Goal: Task Accomplishment & Management: Use online tool/utility

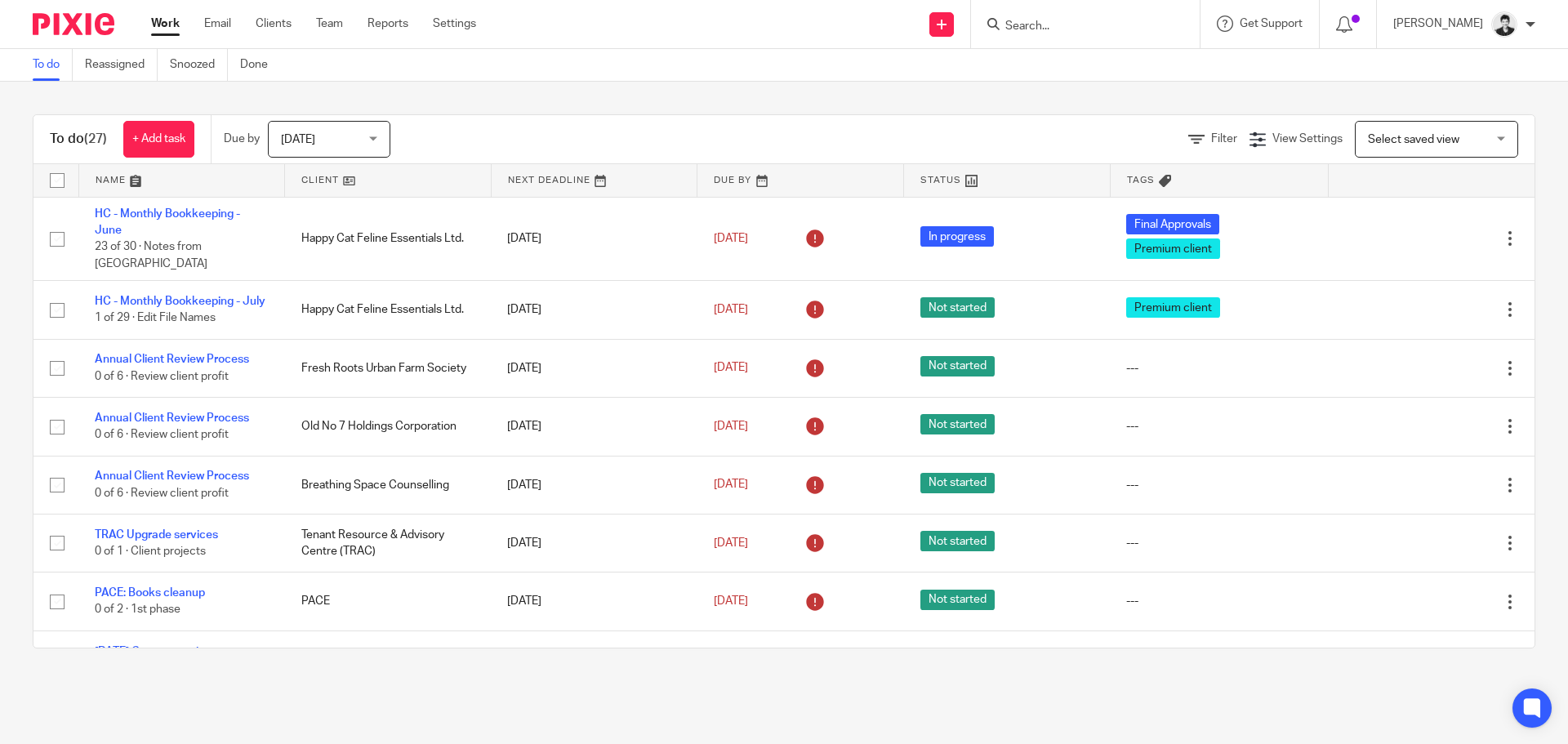
click at [1391, 126] on span "Select saved view" at bounding box center [1427, 138] width 119 height 34
drag, startPoint x: 1107, startPoint y: 23, endPoint x: 1046, endPoint y: 33, distance: 61.8
click at [1106, 23] on input "Search" at bounding box center [1076, 26] width 147 height 15
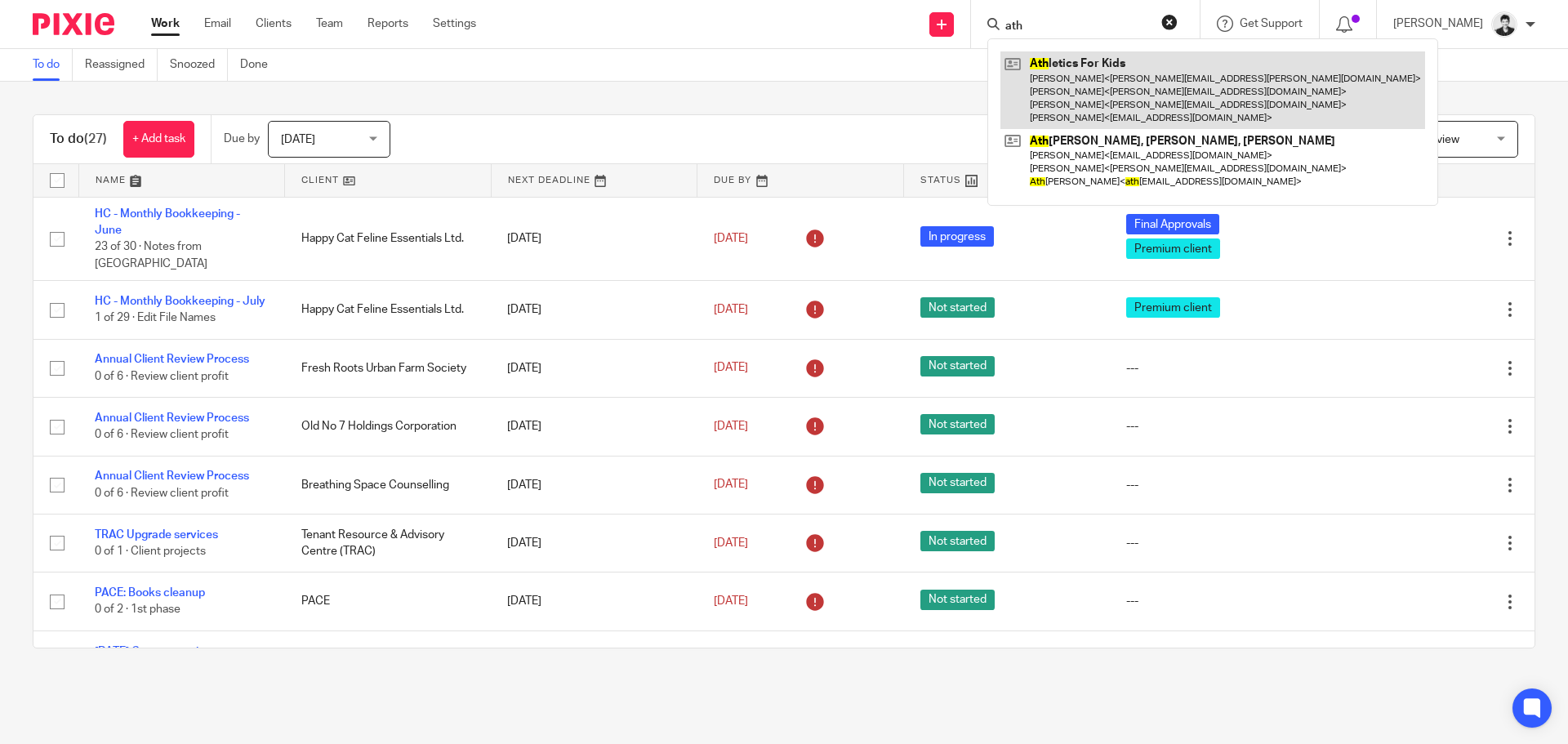
type input "ath"
click at [1092, 90] on link at bounding box center [1212, 90] width 424 height 77
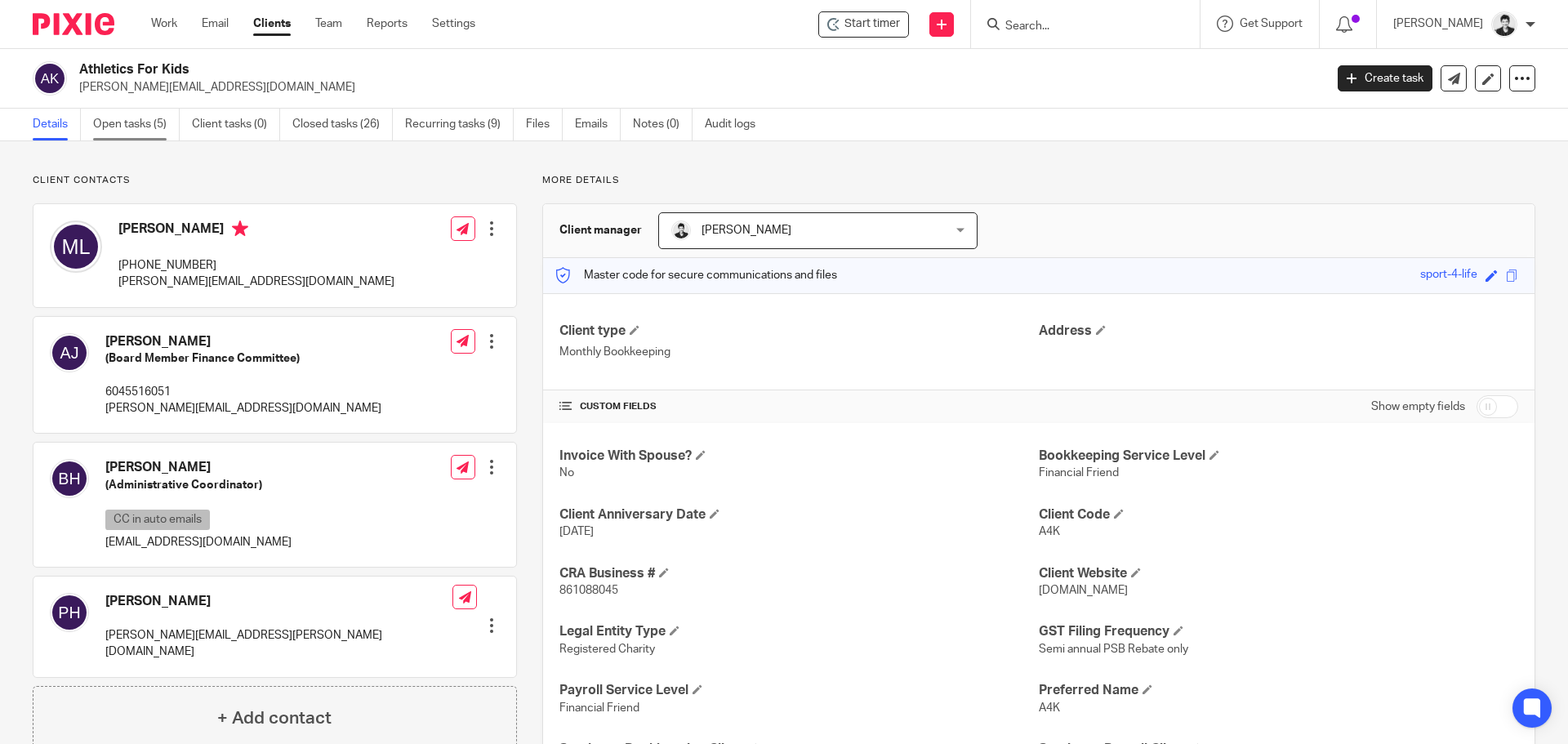
click at [121, 122] on link "Open tasks (5)" at bounding box center [136, 125] width 87 height 32
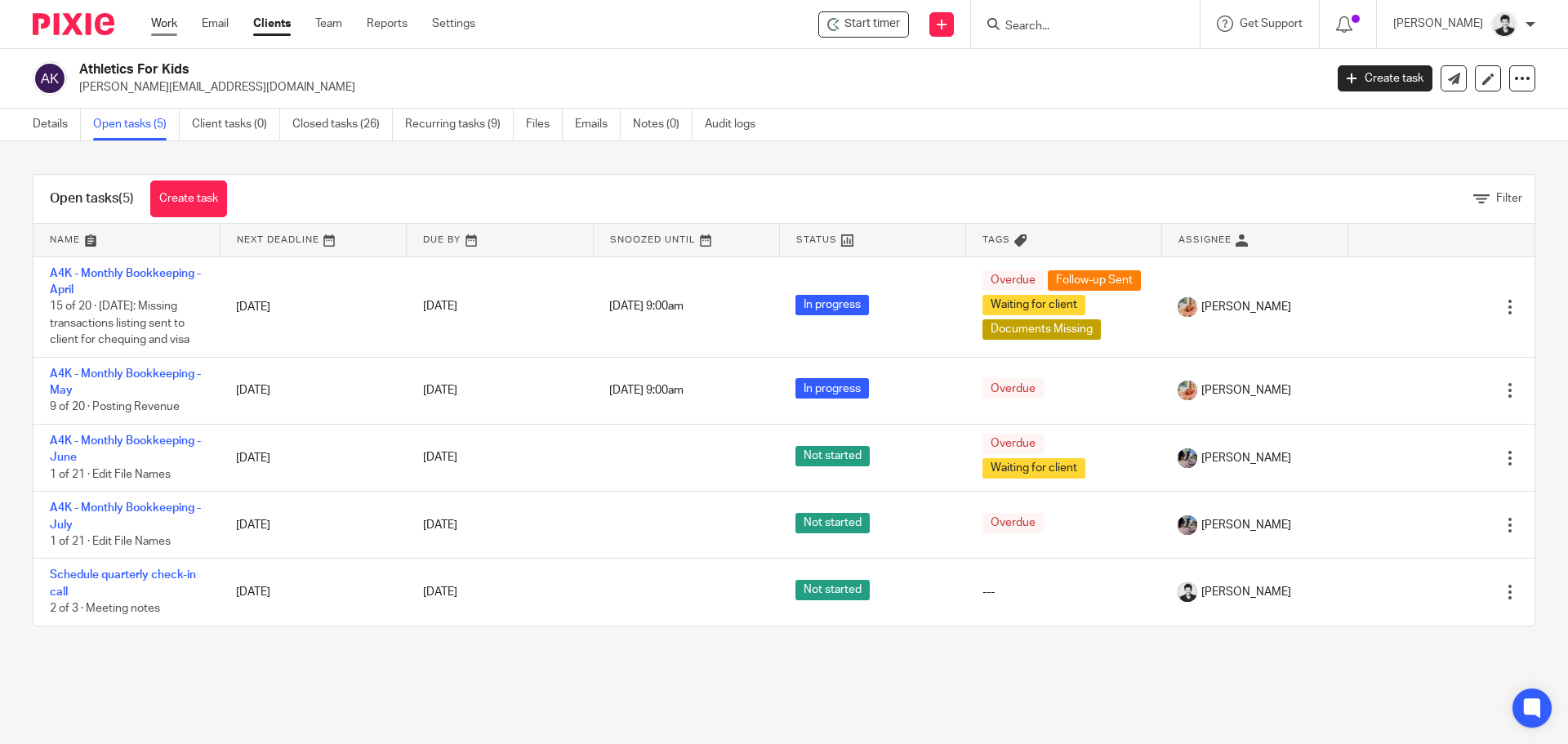
click at [177, 25] on link "Work" at bounding box center [164, 24] width 26 height 17
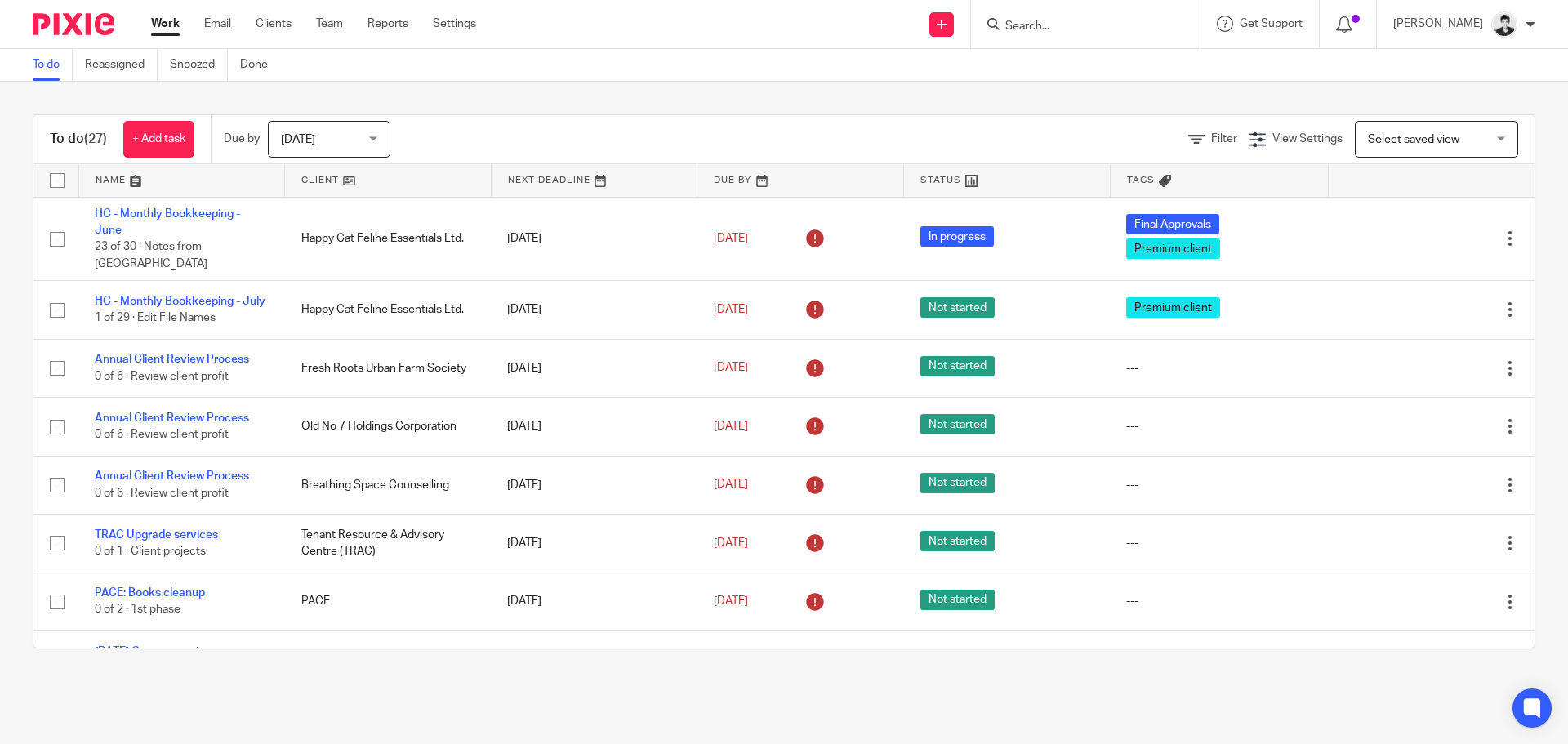
click at [1401, 138] on span "Select saved view" at bounding box center [1413, 139] width 91 height 11
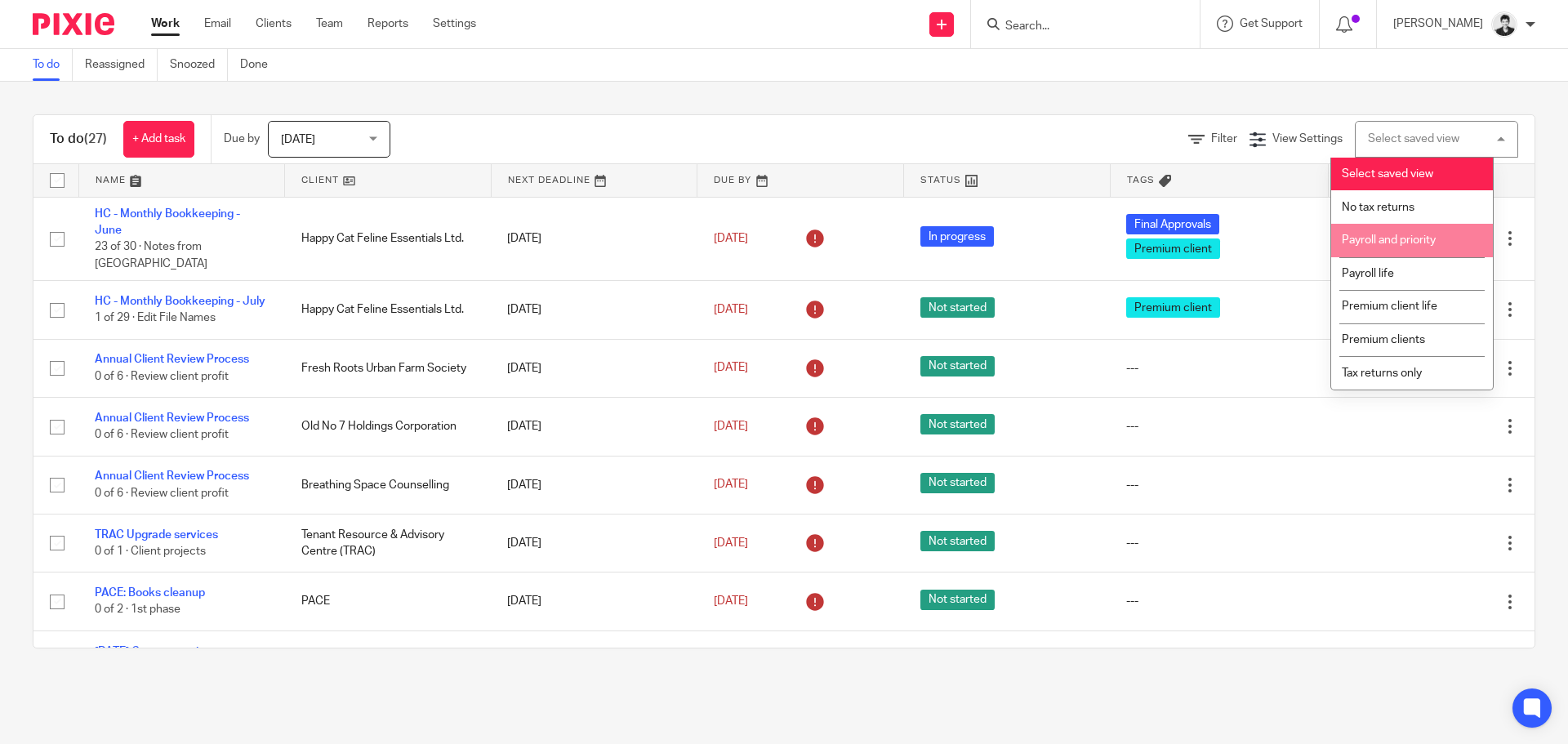
click at [1408, 242] on span "Payroll and priority" at bounding box center [1388, 240] width 94 height 11
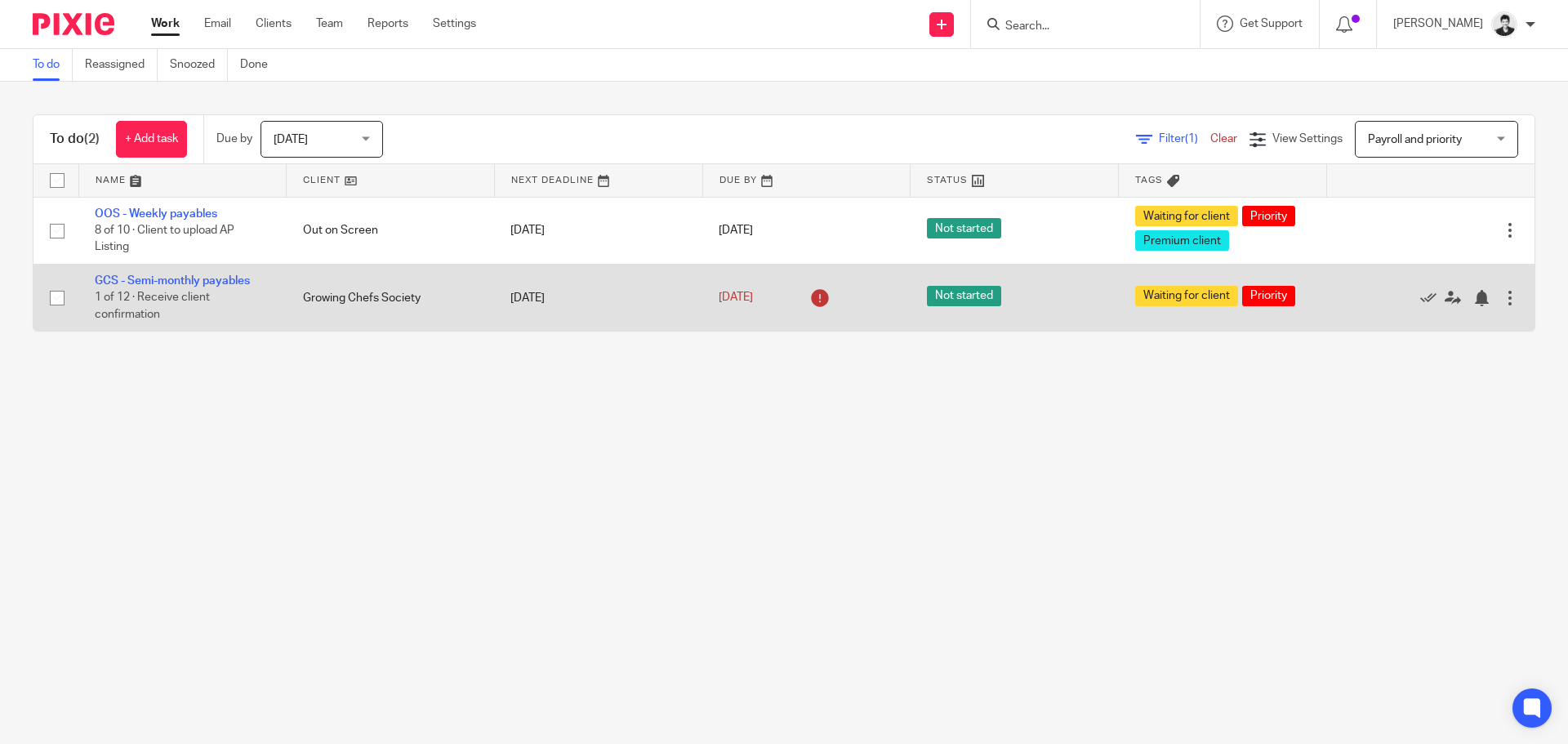
click at [253, 276] on td "GCS - Semi-monthly payables 1 of 12 · Receive client confirmation" at bounding box center [182, 297] width 208 height 67
click at [237, 276] on link "GCS - Semi-monthly payables" at bounding box center [172, 280] width 155 height 11
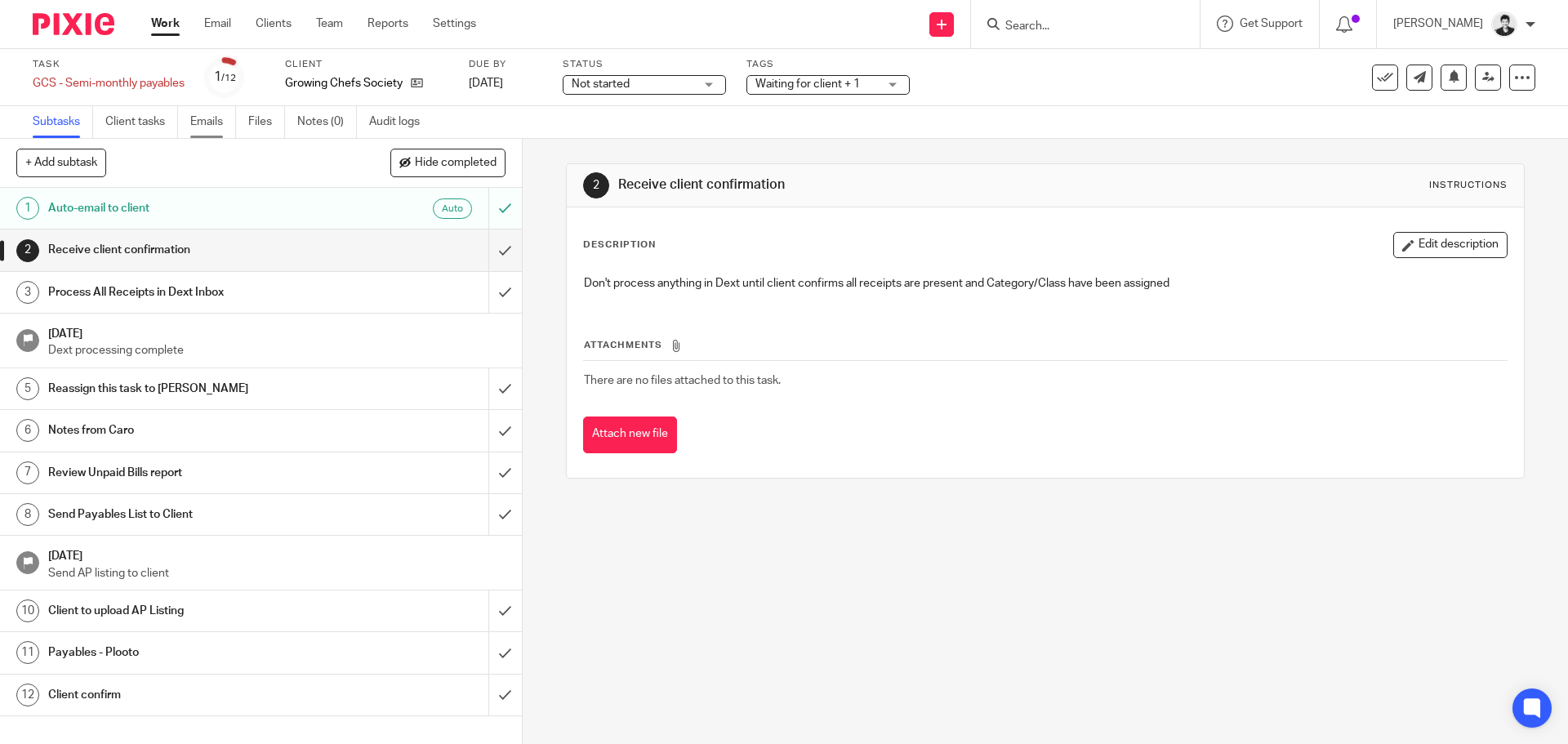
click at [206, 126] on link "Emails" at bounding box center [213, 122] width 46 height 32
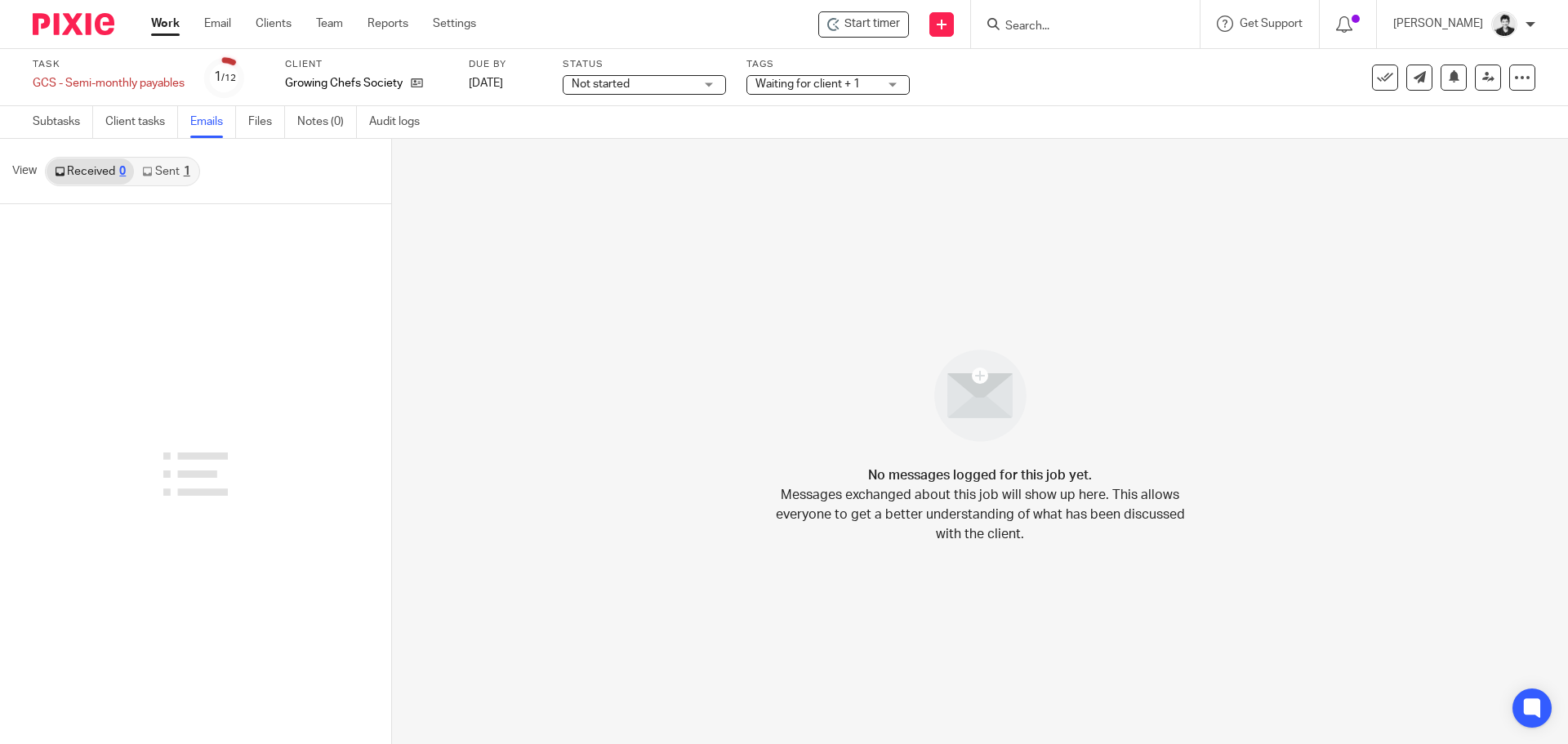
click at [166, 170] on link "Sent 1" at bounding box center [165, 171] width 64 height 26
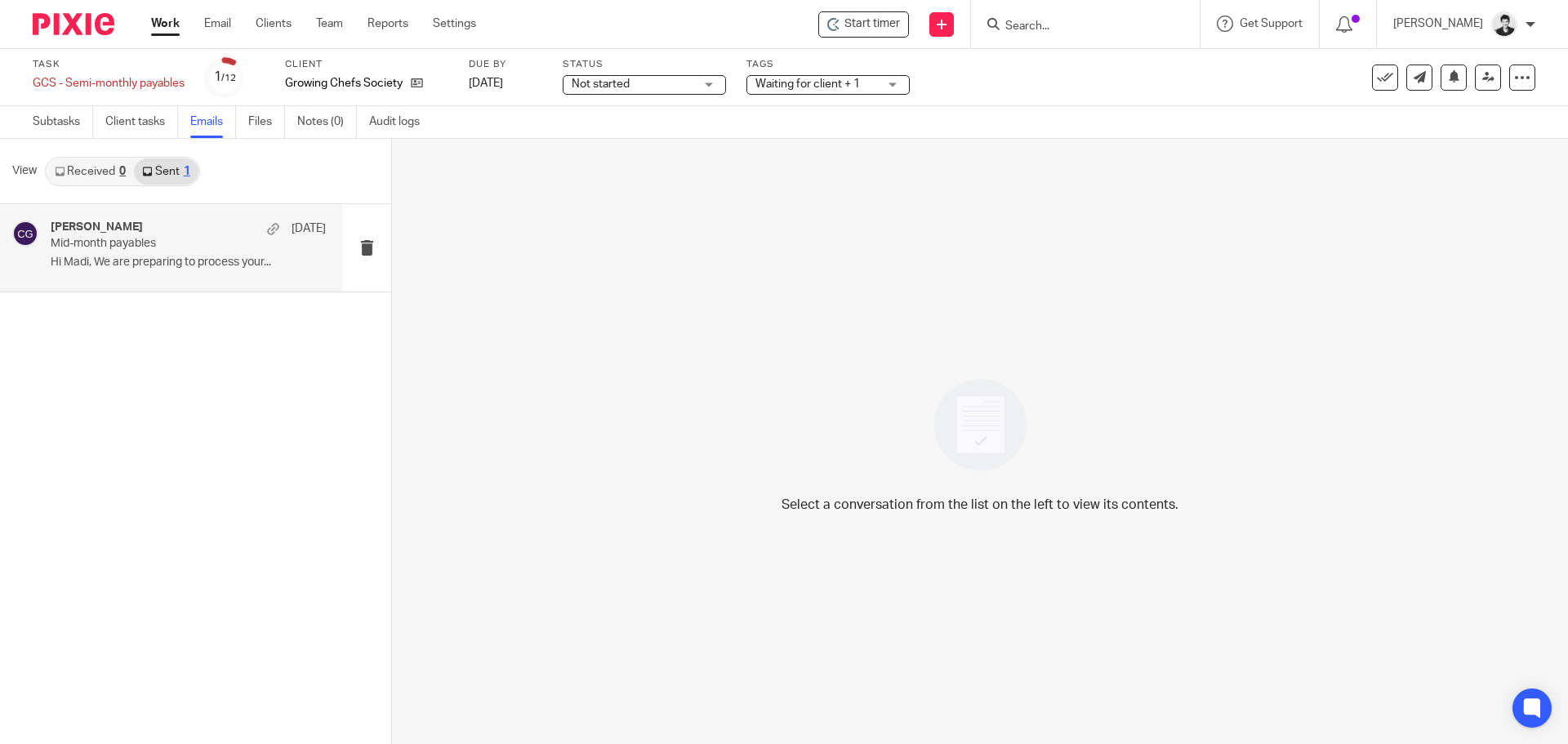
click at [195, 230] on div "Carō Garofalo Aug 18" at bounding box center [188, 228] width 275 height 17
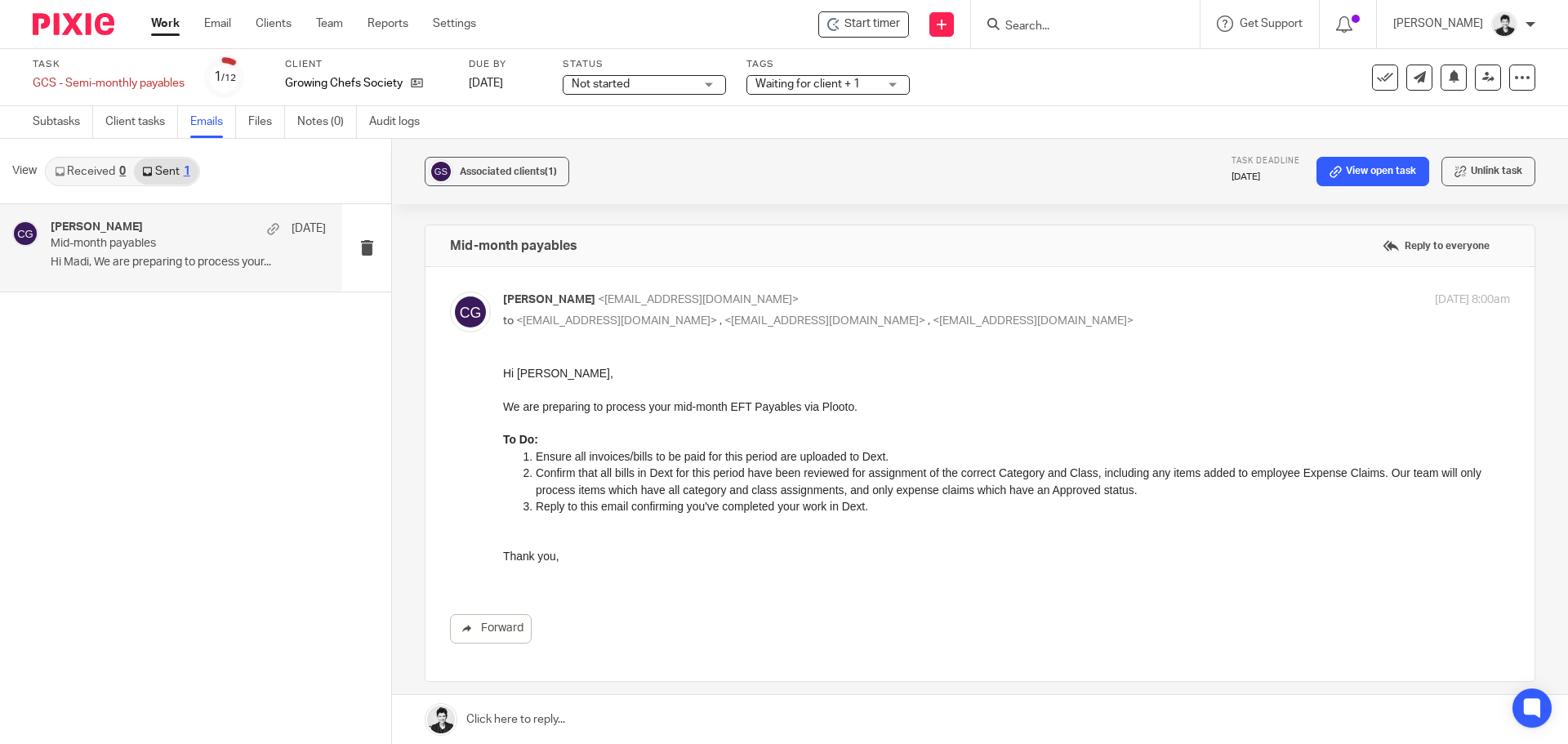
click at [695, 711] on link at bounding box center [979, 719] width 1176 height 49
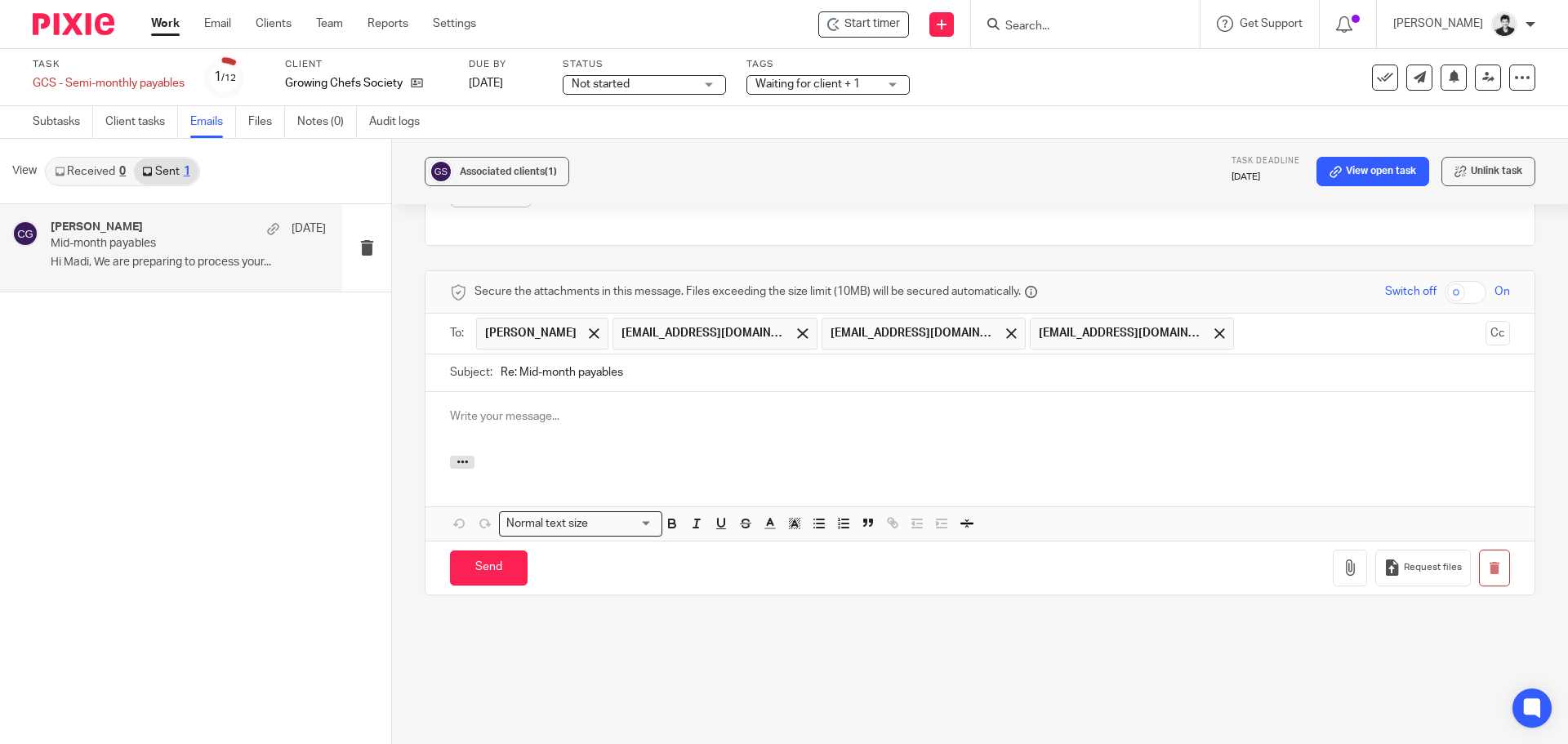
drag, startPoint x: 517, startPoint y: 372, endPoint x: 476, endPoint y: 370, distance: 41.0
click at [476, 370] on div "Subject: Re: Mid-month payables" at bounding box center [979, 372] width 1060 height 37
type input "Mid-month payables"
click at [525, 430] on div at bounding box center [979, 423] width 1109 height 64
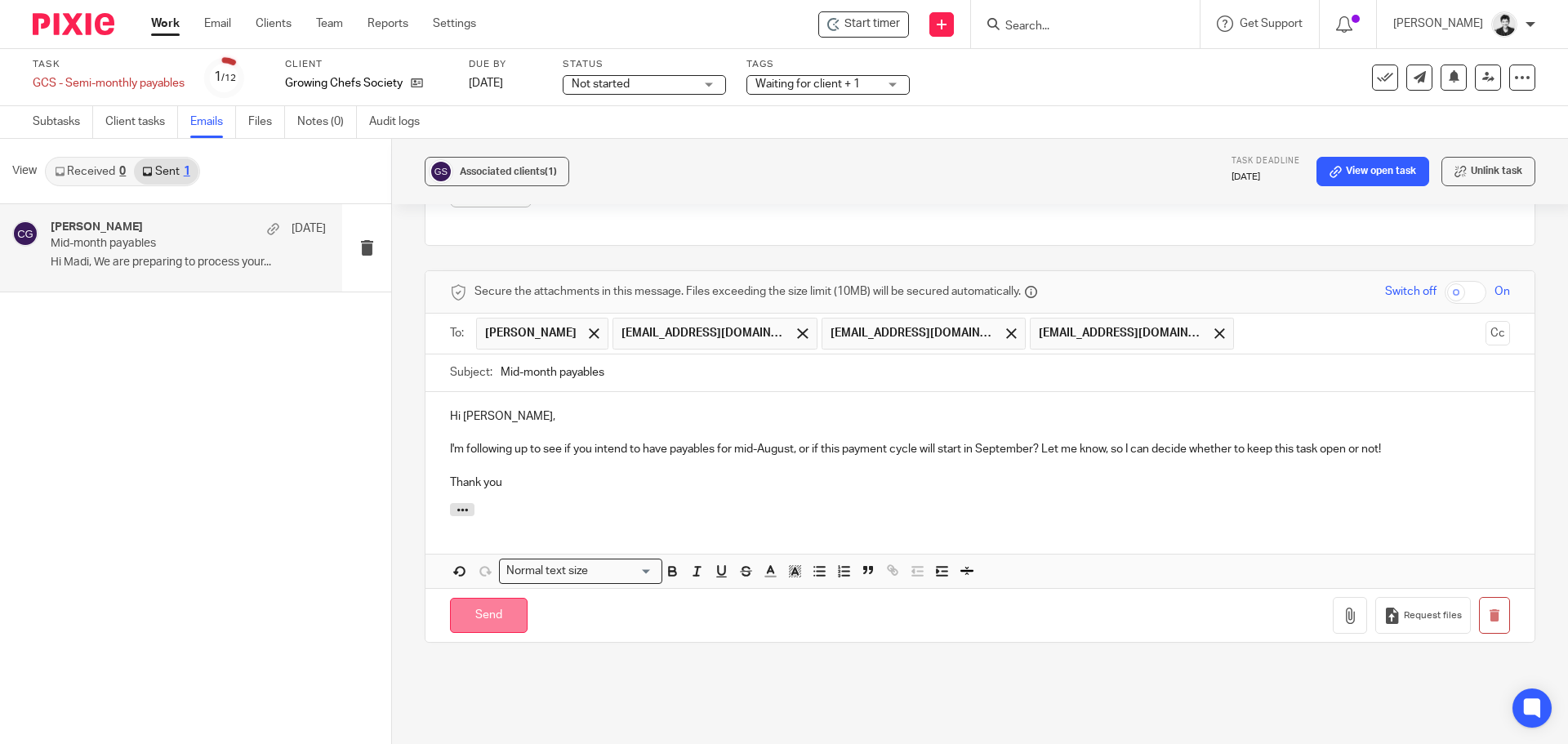
click at [490, 617] on input "Send" at bounding box center [488, 615] width 77 height 35
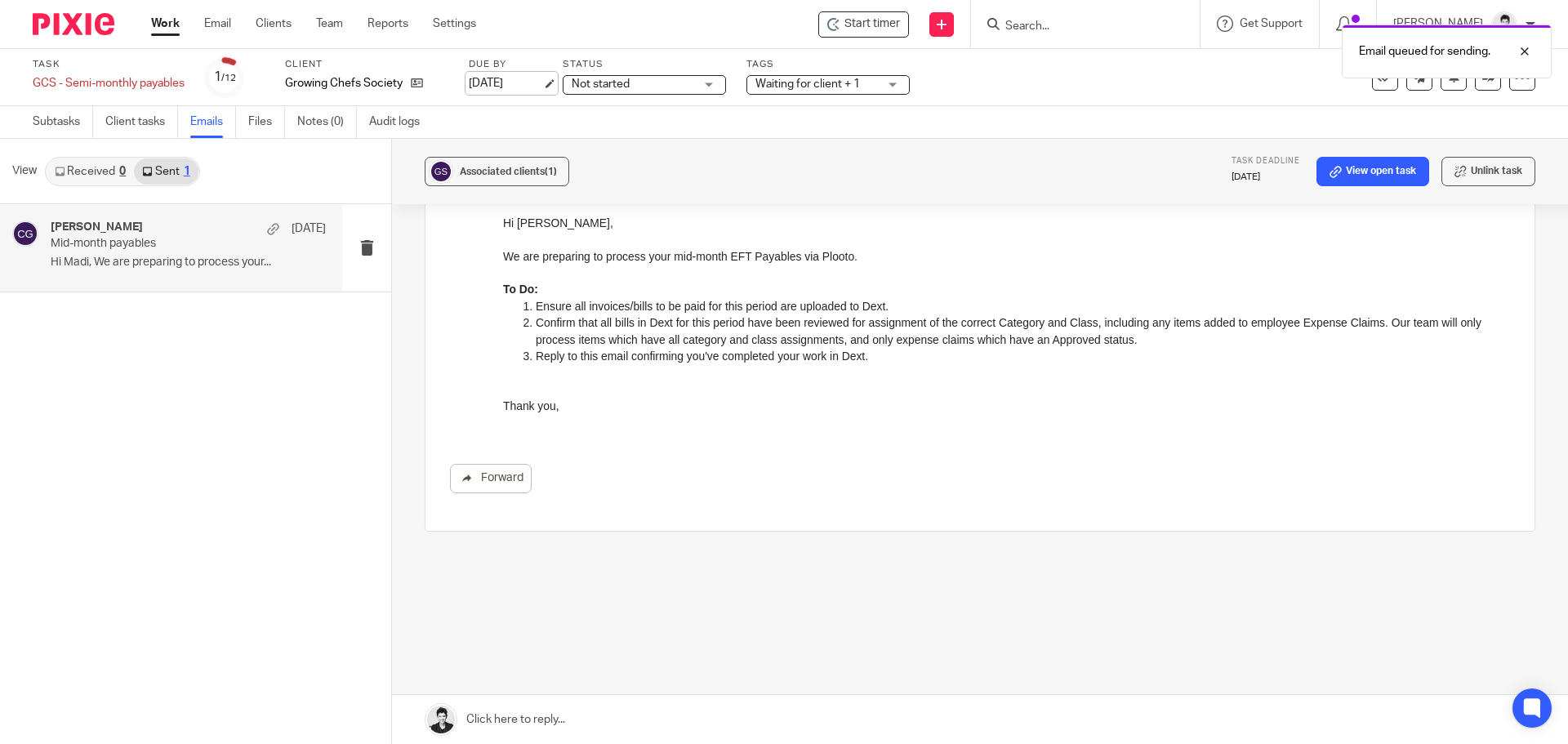
click at [521, 84] on link "[DATE]" at bounding box center [506, 84] width 74 height 18
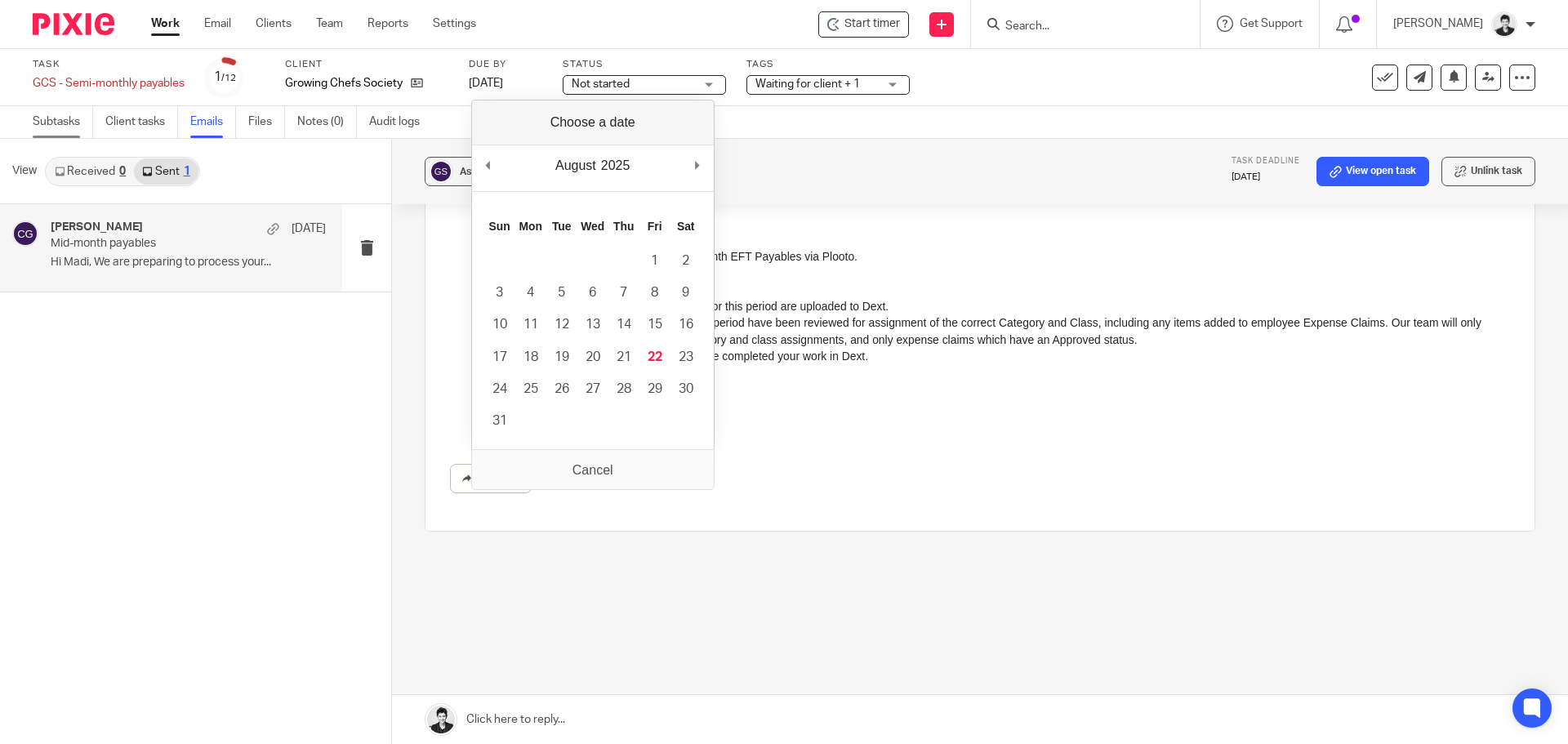
click at [69, 121] on link "Subtasks" at bounding box center [62, 122] width 61 height 32
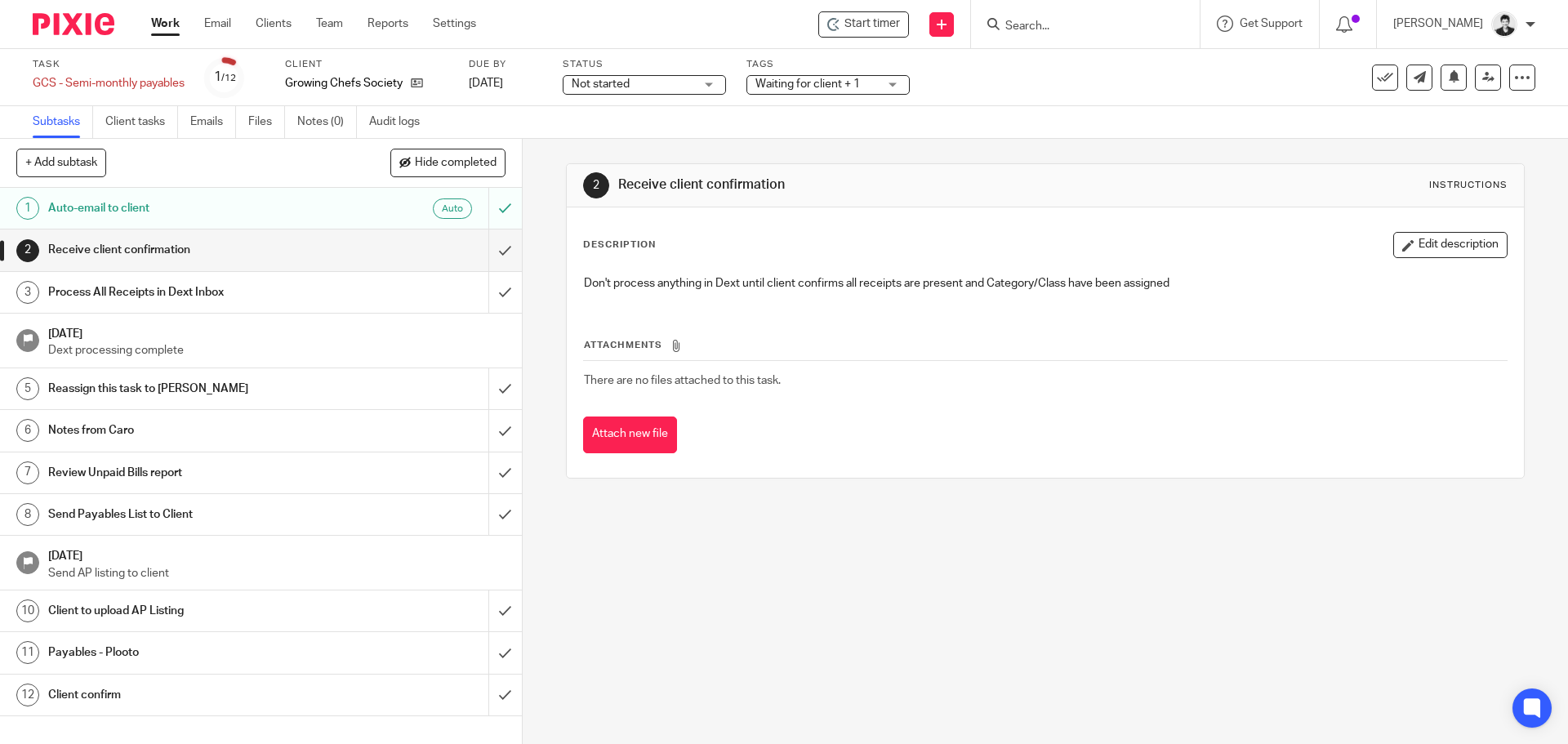
click at [164, 18] on link "Work" at bounding box center [165, 24] width 29 height 17
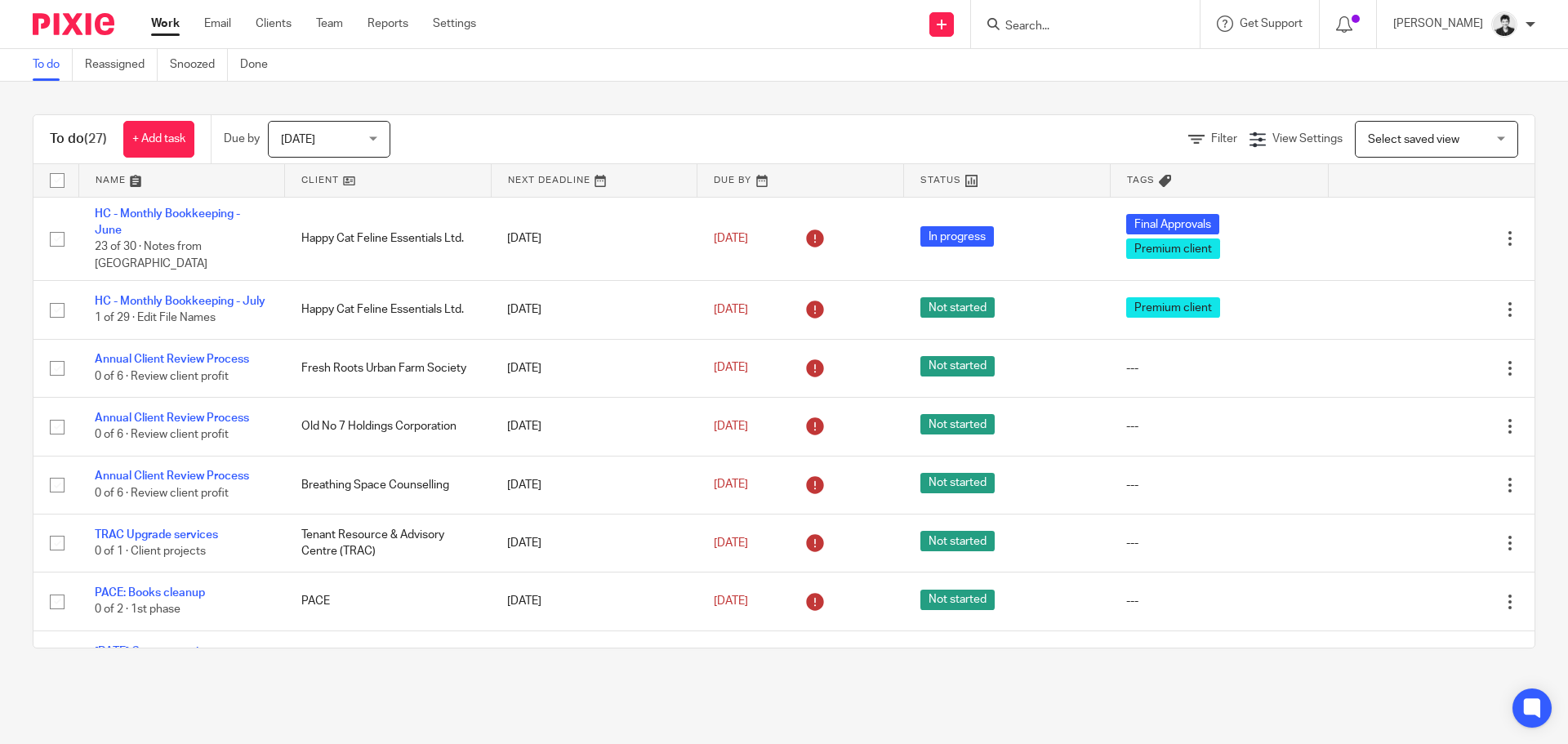
click at [1375, 138] on span "Select saved view" at bounding box center [1413, 139] width 91 height 11
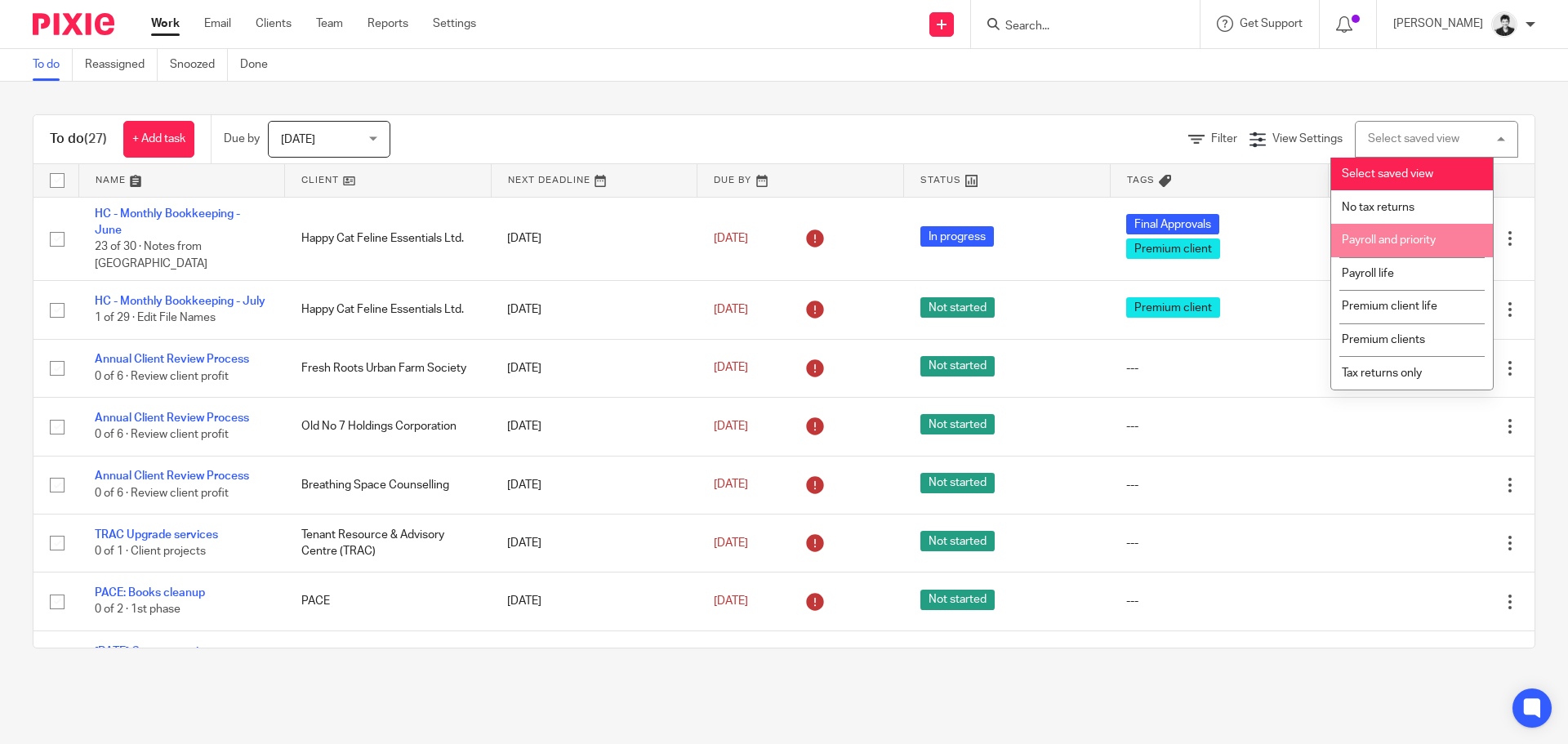
click at [1403, 230] on li "Payroll and priority" at bounding box center [1412, 241] width 162 height 33
